Goal: Obtain resource: Obtain resource

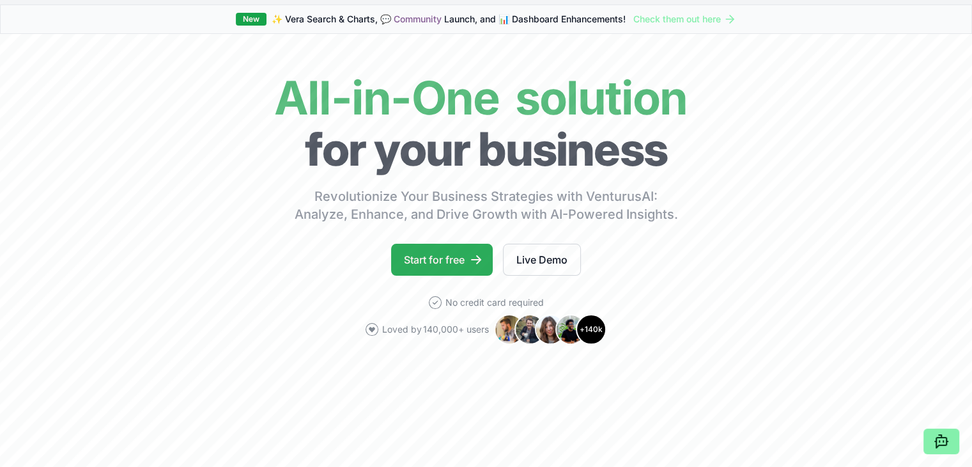
scroll to position [64, 0]
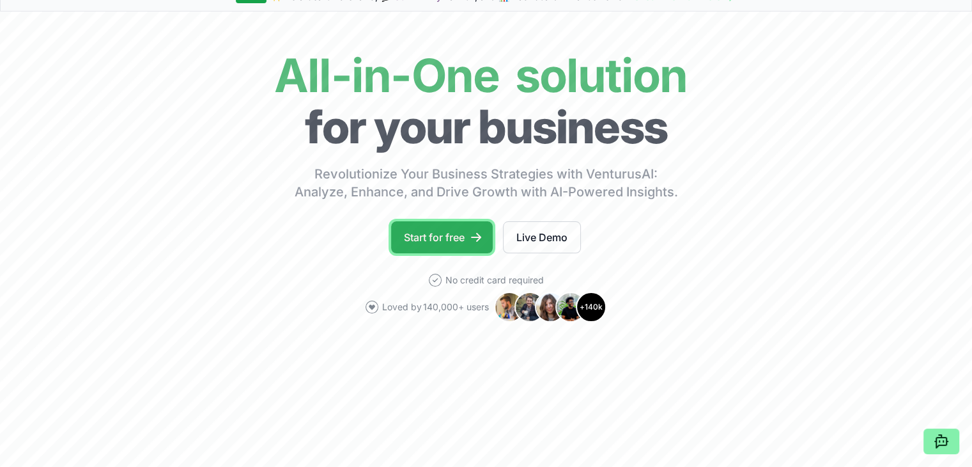
click at [459, 234] on link "Start for free" at bounding box center [442, 237] width 102 height 32
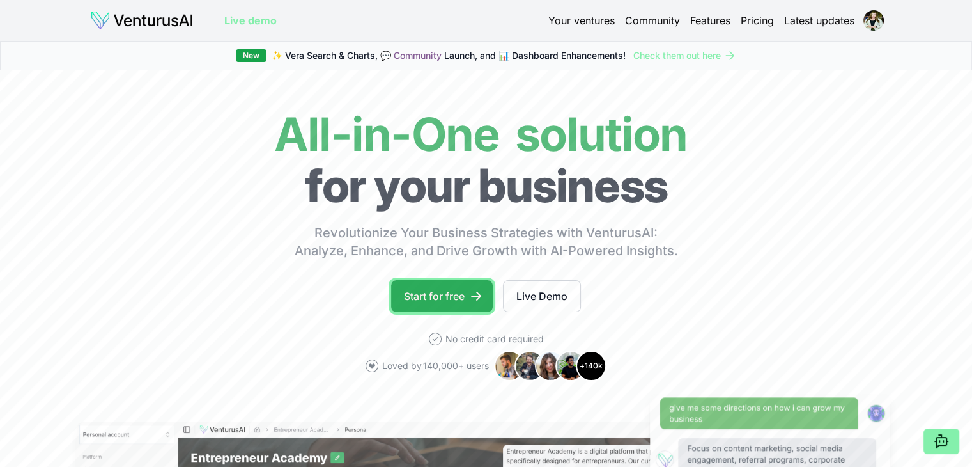
click at [463, 297] on link "Start for free" at bounding box center [442, 296] width 102 height 32
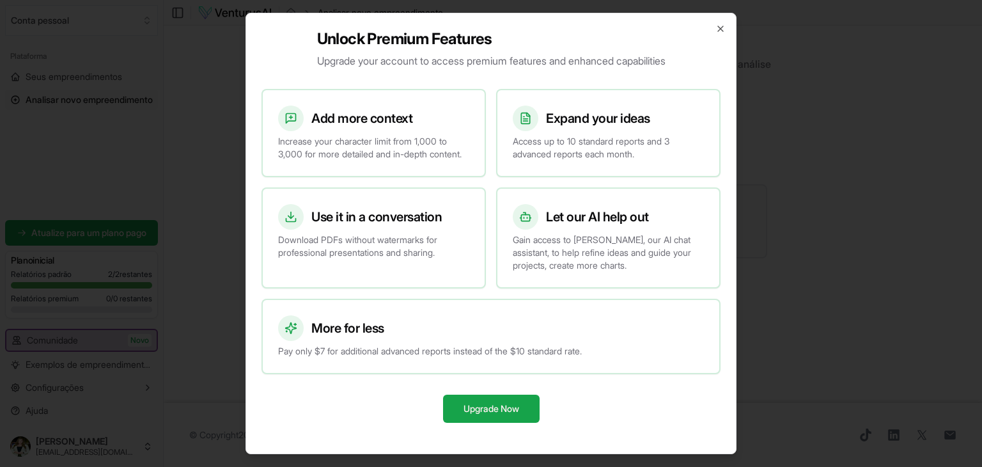
click at [780, 143] on div at bounding box center [491, 233] width 982 height 467
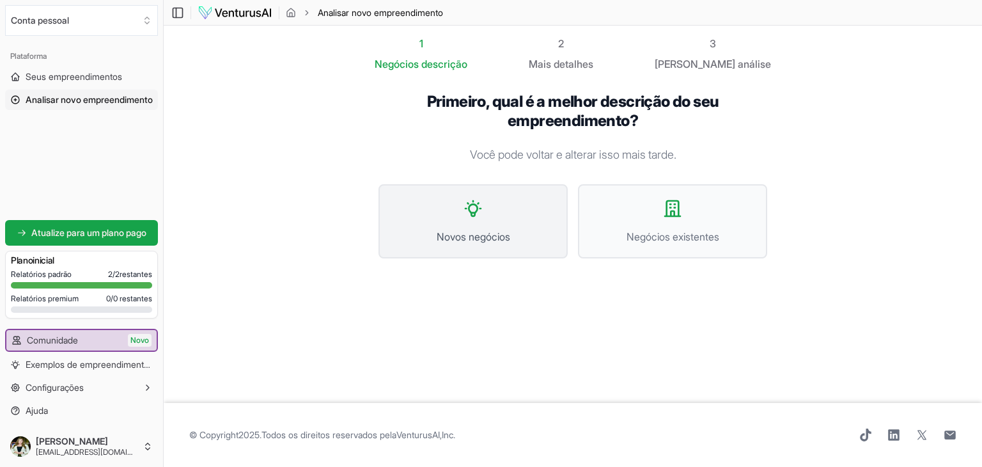
click at [476, 229] on span "Novos negócios" at bounding box center [472, 236] width 161 height 15
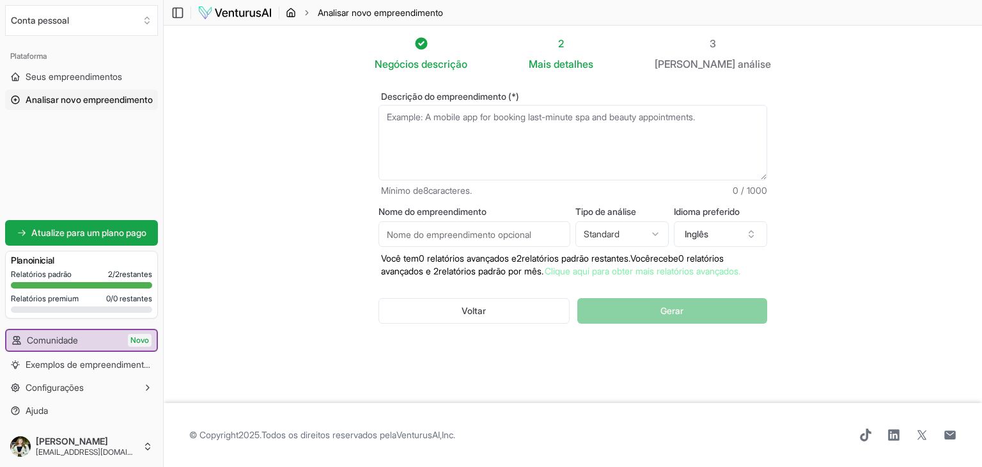
click at [291, 11] on icon "migalhas de pão" at bounding box center [291, 13] width 10 height 10
click at [503, 130] on textarea "Descrição do empreendimento (*)" at bounding box center [572, 142] width 389 height 75
paste textarea "[URL][DOMAIN_NAME]"
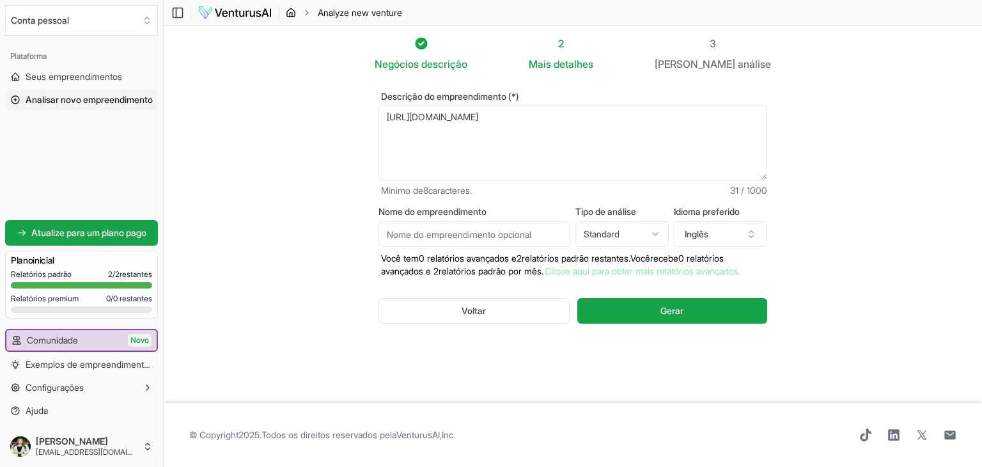
type textarea "[URL][DOMAIN_NAME]"
click at [293, 13] on icon "migalhas de pão" at bounding box center [291, 13] width 10 height 10
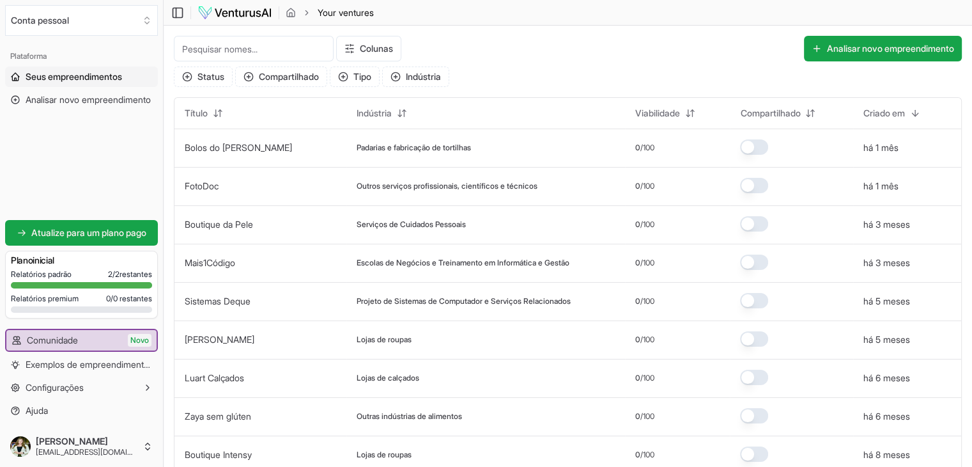
click at [241, 13] on img at bounding box center [235, 12] width 75 height 15
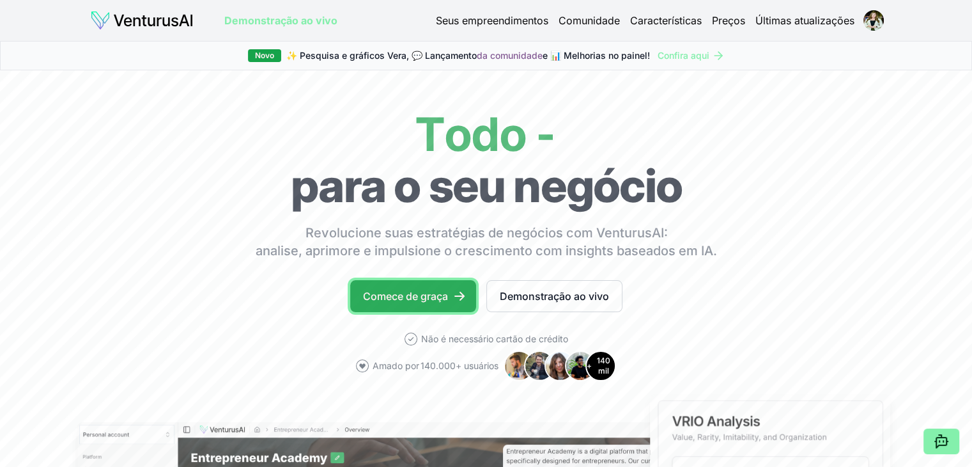
click at [430, 297] on font "Comece de graça" at bounding box center [405, 296] width 85 height 13
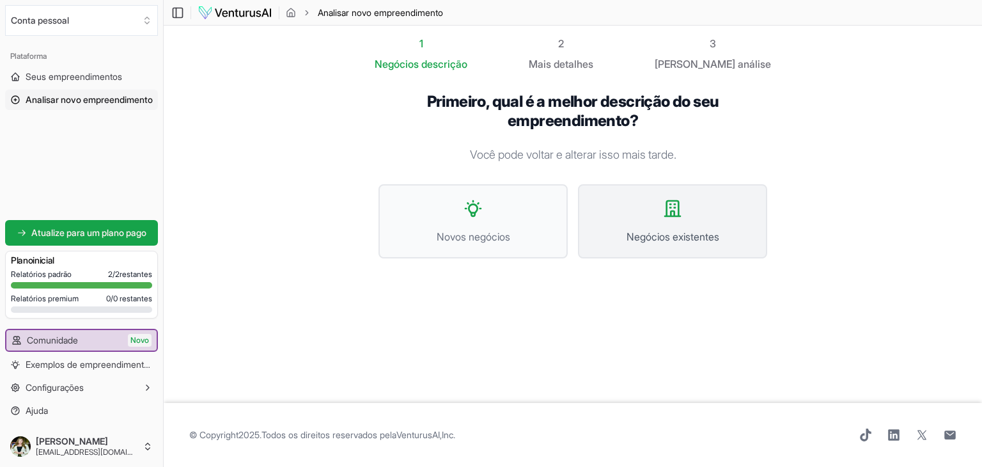
click at [649, 229] on span "Negócios existentes" at bounding box center [672, 236] width 161 height 15
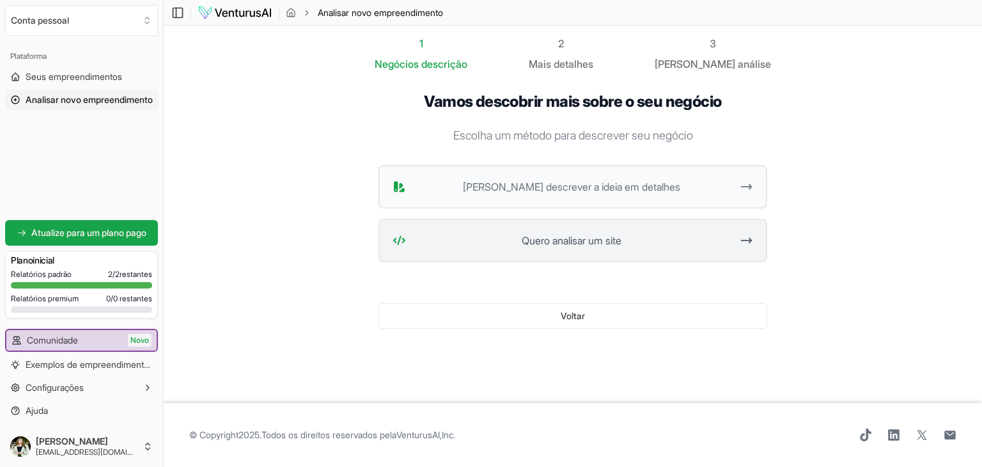
click at [558, 247] on button "Quero analisar um site" at bounding box center [572, 240] width 389 height 43
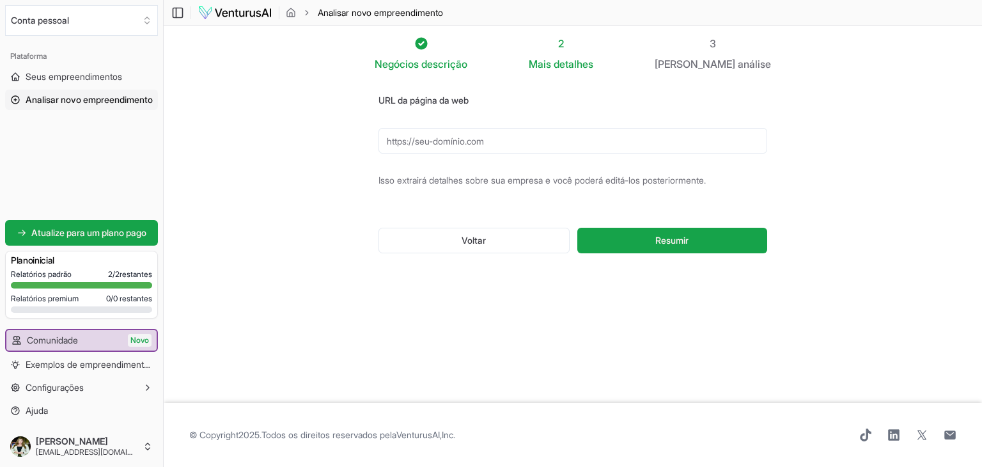
click at [469, 139] on input "URL da página da web" at bounding box center [572, 141] width 389 height 26
paste input "[URL][DOMAIN_NAME]"
type input "[URL][DOMAIN_NAME]"
click at [660, 244] on font "Resumir" at bounding box center [671, 240] width 33 height 11
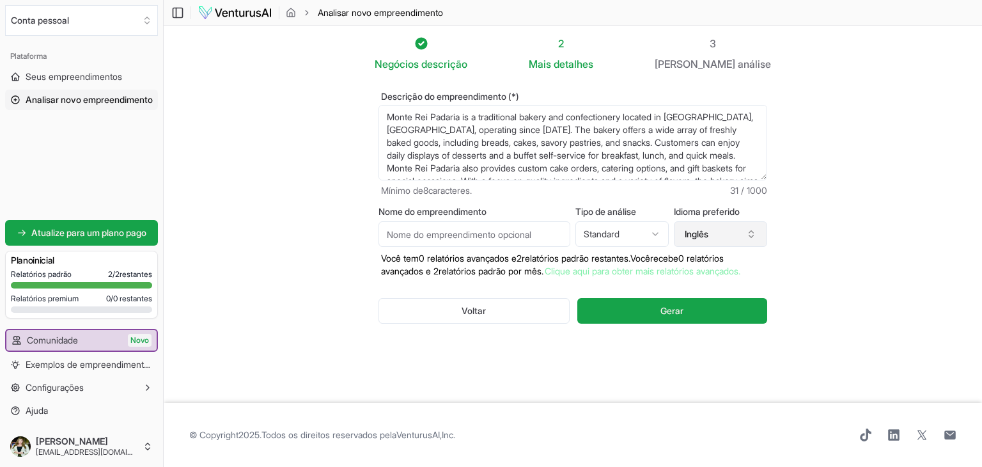
click at [694, 237] on font "Inglês" at bounding box center [697, 233] width 24 height 11
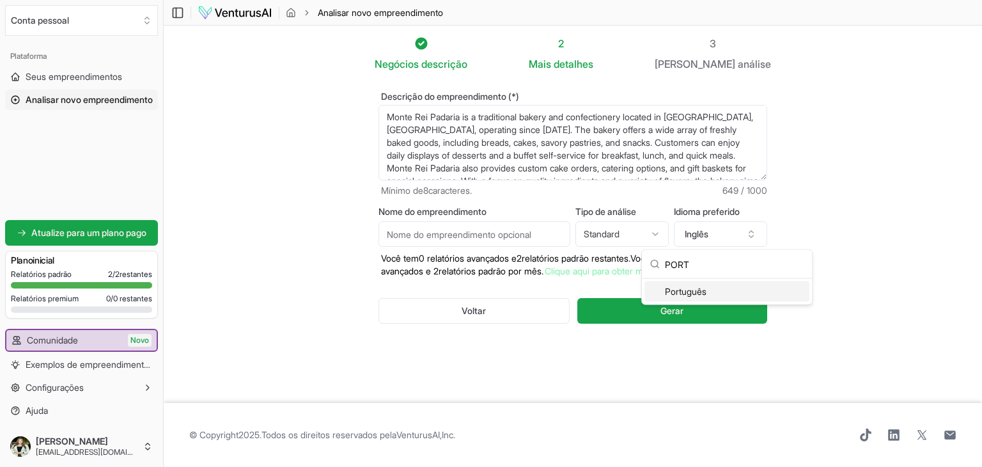
type input "PORT"
click at [711, 289] on div "Português" at bounding box center [726, 291] width 165 height 20
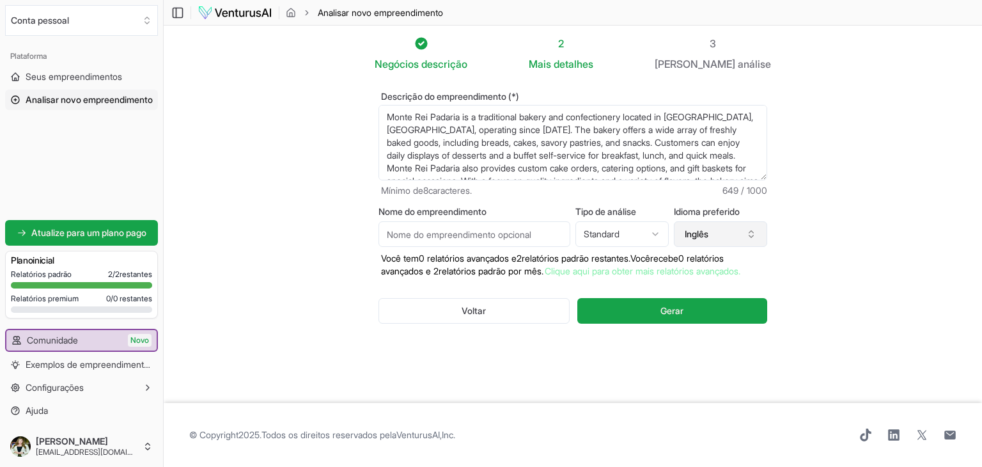
click at [715, 244] on button "Inglês" at bounding box center [720, 234] width 93 height 26
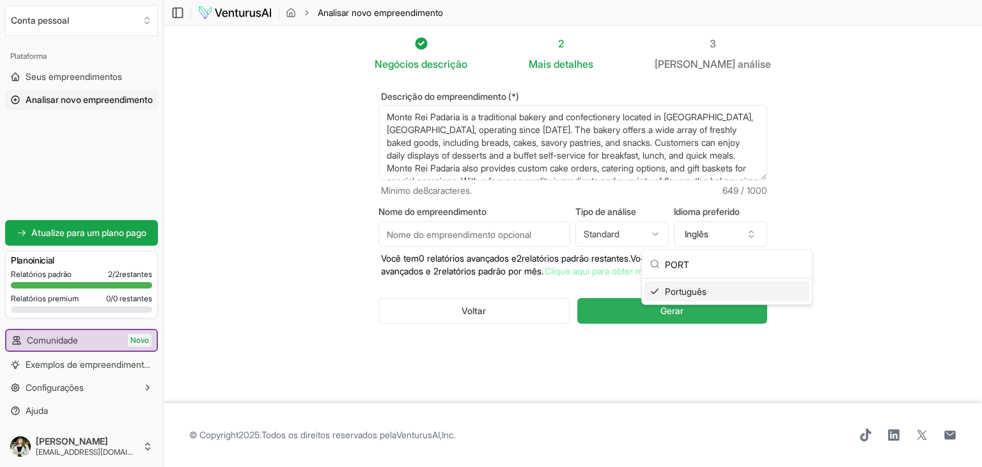
type input "PORT"
click at [672, 316] on font "Gerar" at bounding box center [671, 310] width 23 height 11
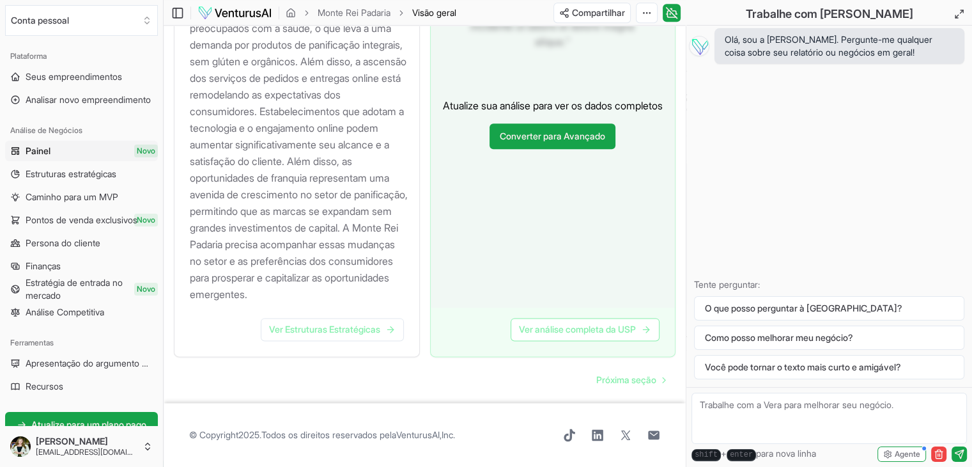
scroll to position [1599, 0]
click at [350, 325] on font "Ver Estruturas Estratégicas" at bounding box center [324, 328] width 111 height 11
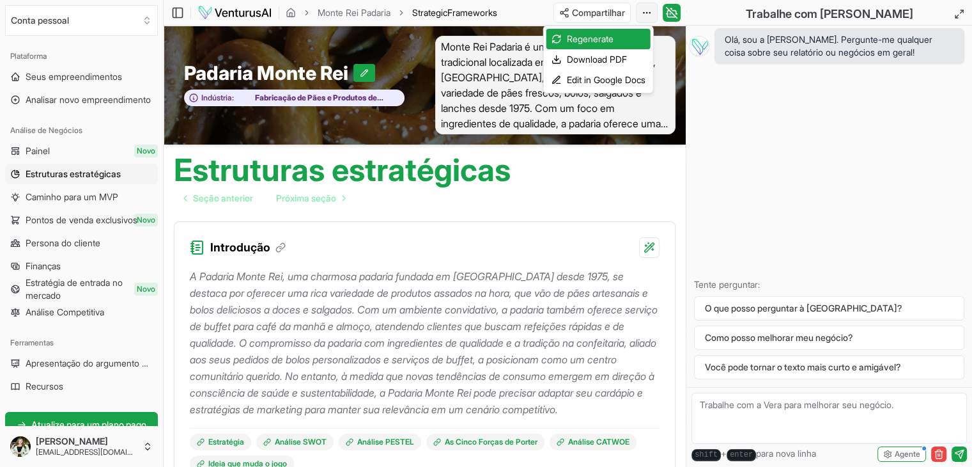
click at [642, 8] on html "Valorizamos sua privacidade Utilizamos cookies para melhorar sua experiência de…" at bounding box center [486, 233] width 972 height 467
click at [577, 61] on font "Baixar PDF" at bounding box center [577, 59] width 44 height 11
